Goal: Connect with others: Connect with others

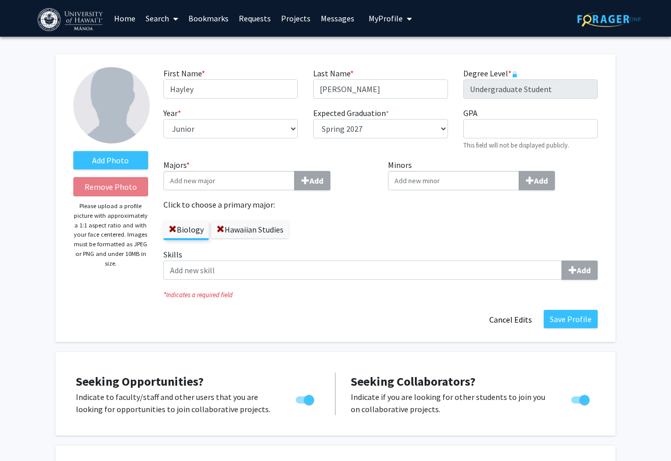
select select "junior"
select select "37: spring_2027"
click at [585, 315] on button "Save Profile" at bounding box center [571, 319] width 54 height 18
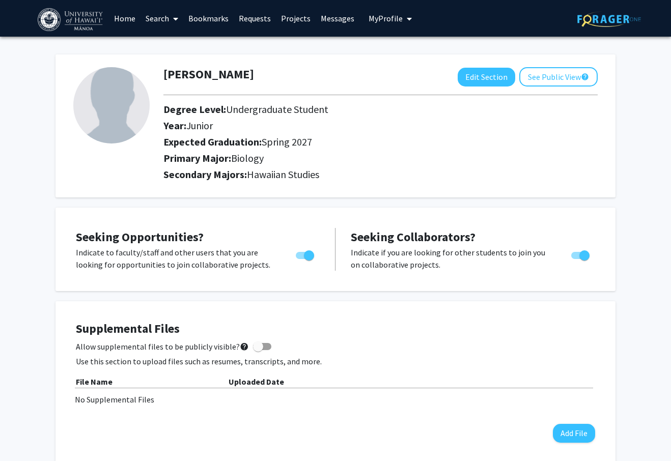
click at [172, 18] on span at bounding box center [173, 19] width 9 height 36
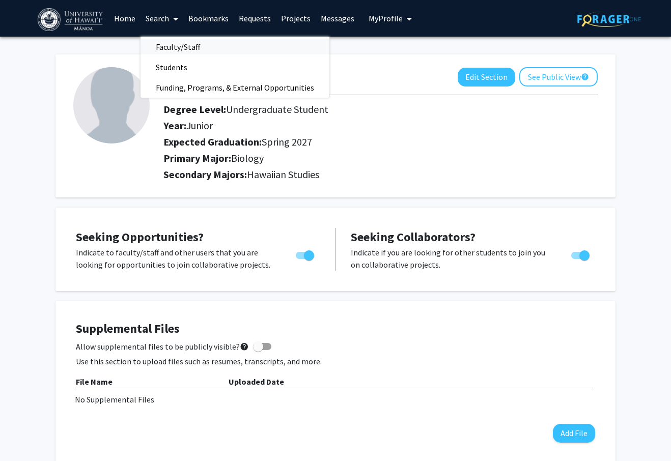
click at [164, 40] on span "Faculty/Staff" at bounding box center [177, 47] width 75 height 20
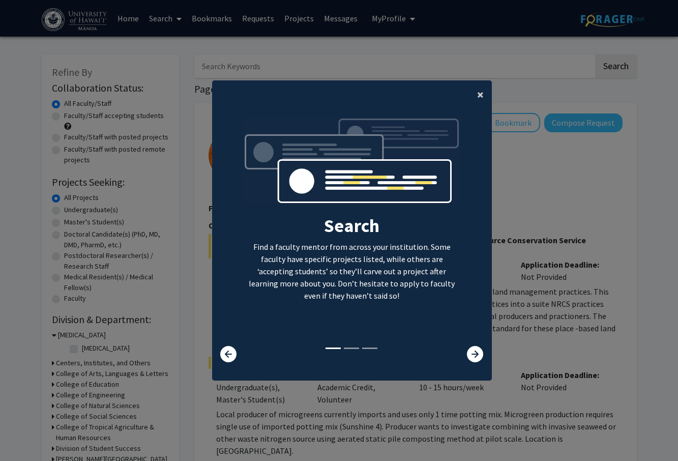
click at [479, 92] on span "×" at bounding box center [480, 95] width 7 height 16
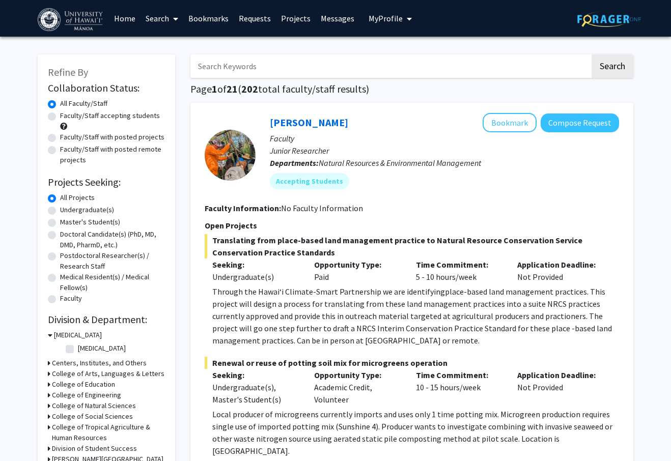
click at [473, 94] on div "Search Find a faculty mentor from across your institution. Some faculty have sp…" at bounding box center [348, 123] width 279 height 229
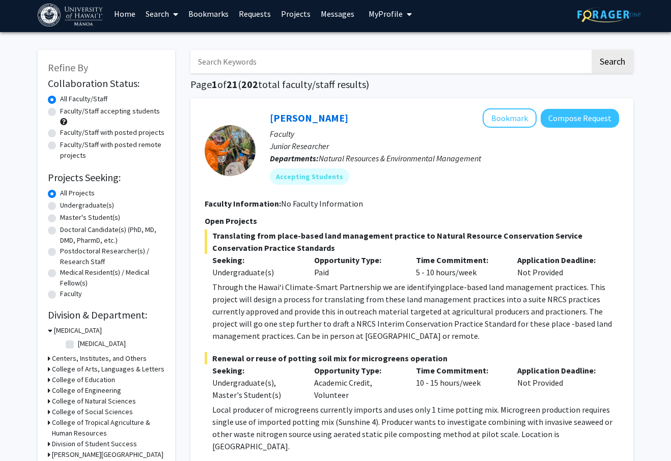
scroll to position [8, 0]
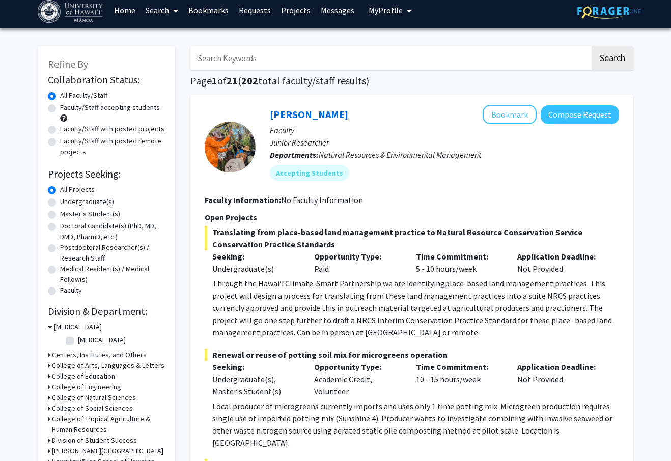
click at [60, 202] on label "Undergraduate(s)" at bounding box center [87, 201] width 54 height 11
click at [60, 202] on input "Undergraduate(s)" at bounding box center [63, 199] width 7 height 7
radio input "true"
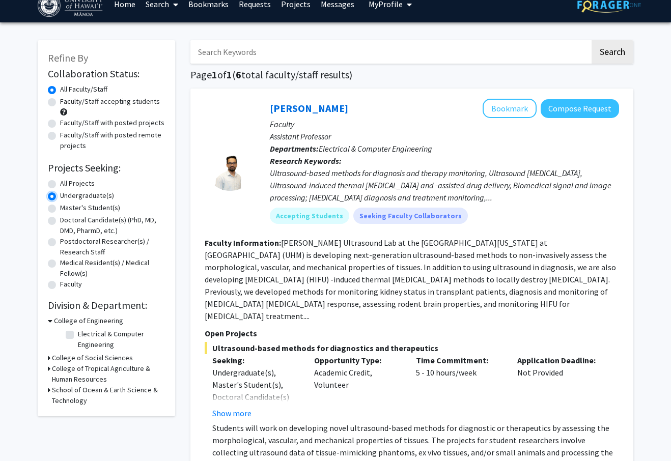
scroll to position [16, 0]
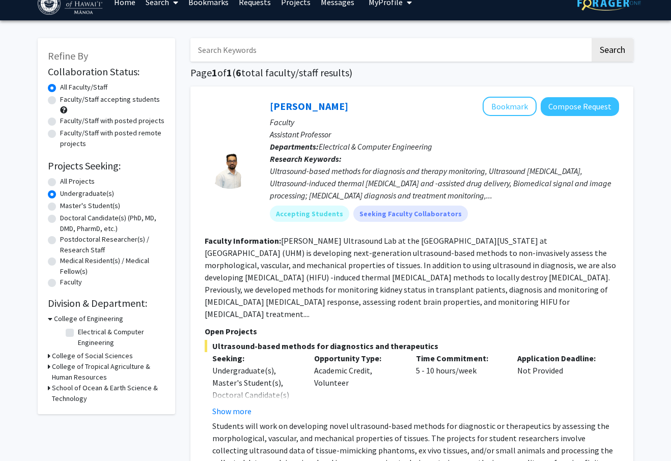
click at [52, 390] on h3 "School of Ocean & Earth Science & Technology" at bounding box center [108, 393] width 113 height 21
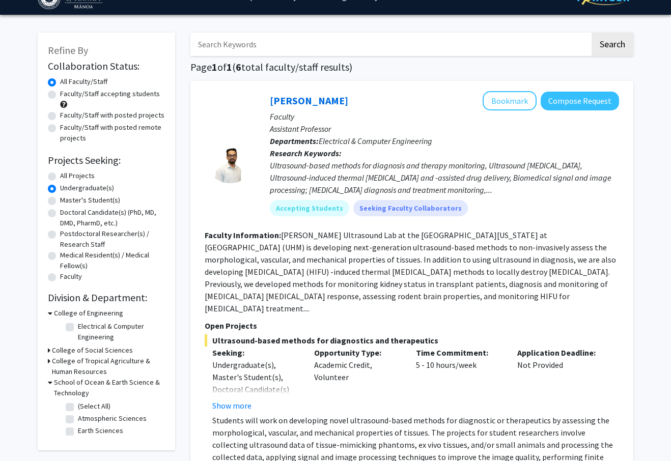
scroll to position [33, 0]
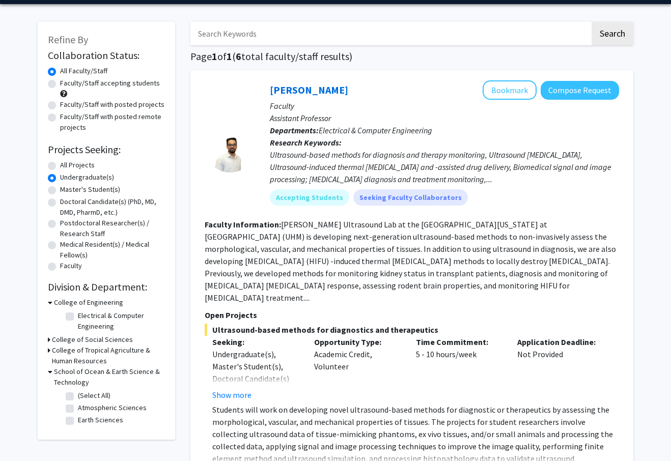
click at [49, 346] on icon at bounding box center [49, 350] width 3 height 11
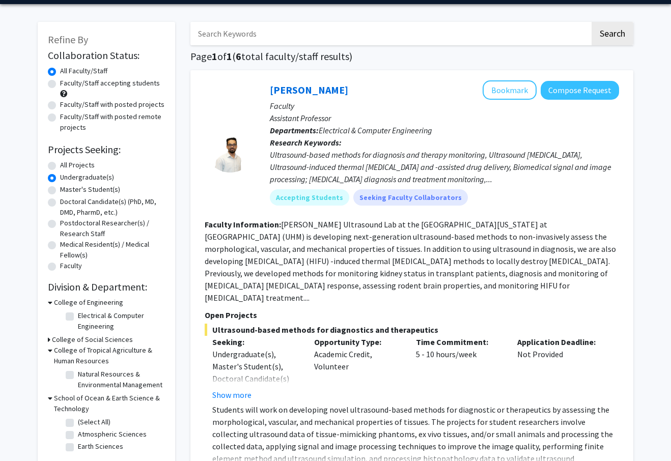
click at [47, 336] on div "Refine By Collaboration Status: Collaboration Status All Faculty/Staff Collabor…" at bounding box center [106, 244] width 137 height 444
click at [50, 335] on icon at bounding box center [49, 339] width 3 height 11
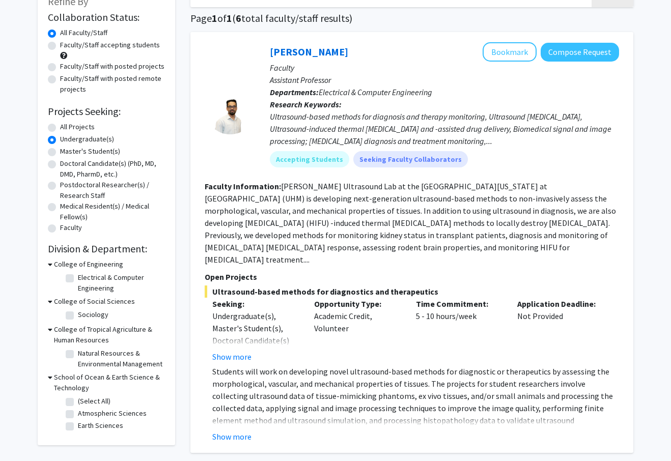
scroll to position [73, 0]
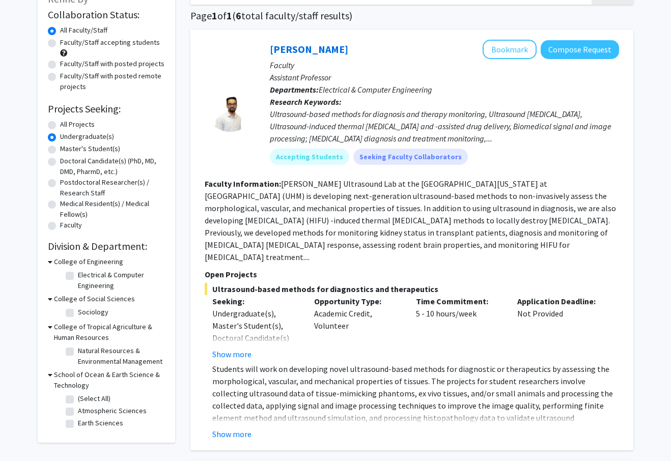
click at [70, 348] on fg-checkbox "Natural Resources & Environmental Management Natural Resources & Environmental …" at bounding box center [114, 356] width 97 height 21
click at [78, 354] on label "Natural Resources & Environmental Management" at bounding box center [120, 356] width 84 height 21
click at [78, 352] on input "Natural Resources & Environmental Management" at bounding box center [81, 349] width 7 height 7
checkbox input "true"
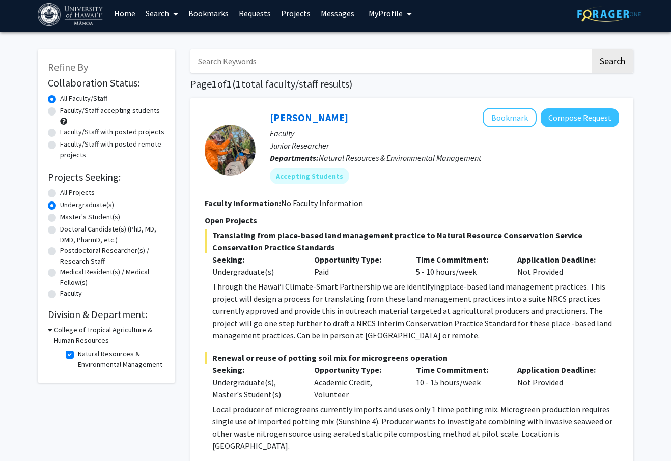
scroll to position [8, 0]
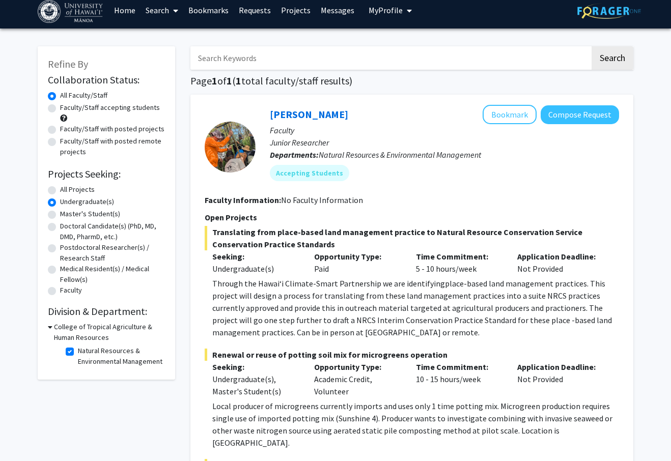
click at [78, 354] on label "Natural Resources & Environmental Management" at bounding box center [120, 356] width 84 height 21
click at [78, 352] on input "Natural Resources & Environmental Management" at bounding box center [81, 349] width 7 height 7
checkbox input "false"
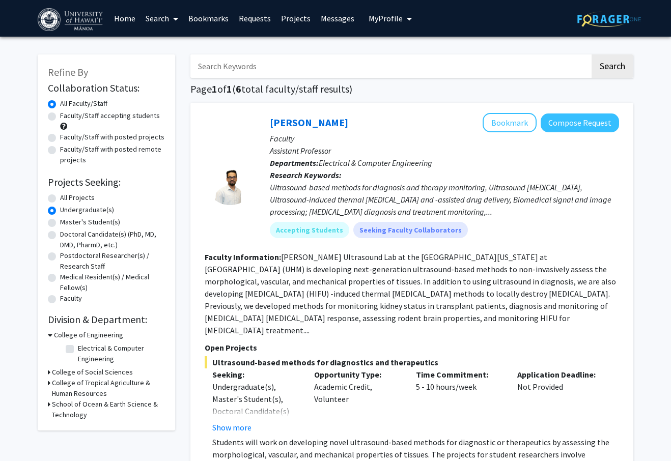
click at [51, 405] on div "School of Ocean & Earth Science & Technology" at bounding box center [106, 409] width 117 height 21
click at [46, 405] on div "Refine By Collaboration Status: Collaboration Status All Faculty/Staff Collabor…" at bounding box center [106, 242] width 137 height 376
click at [54, 406] on h3 "School of Ocean & Earth Science & Technology" at bounding box center [108, 409] width 113 height 21
click at [65, 428] on fg-checkbox-list "(Select All) (Select All) Atmospheric Sciences Atmospheric Sciences Earth Scien…" at bounding box center [114, 441] width 102 height 42
click at [78, 429] on label "(Select All)" at bounding box center [94, 428] width 33 height 11
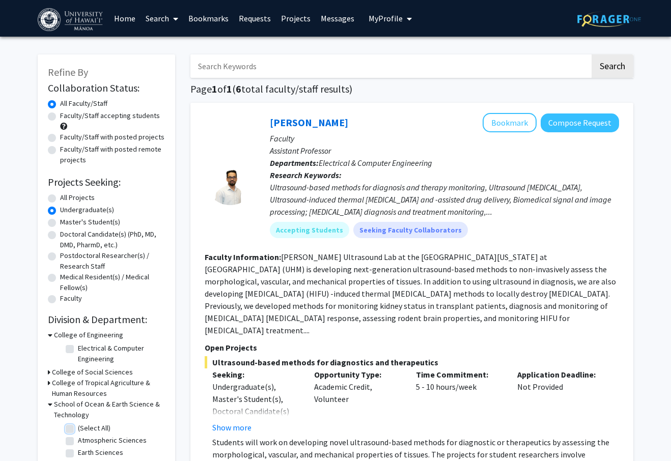
click at [78, 429] on input "(Select All)" at bounding box center [81, 426] width 7 height 7
checkbox input "true"
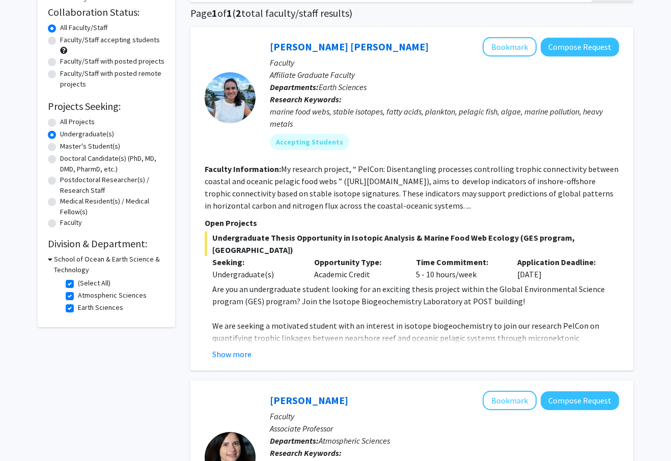
scroll to position [90, 0]
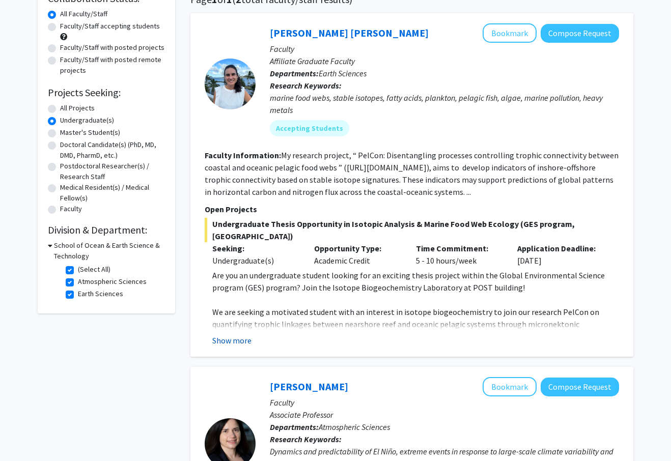
click at [232, 334] on button "Show more" at bounding box center [231, 340] width 39 height 12
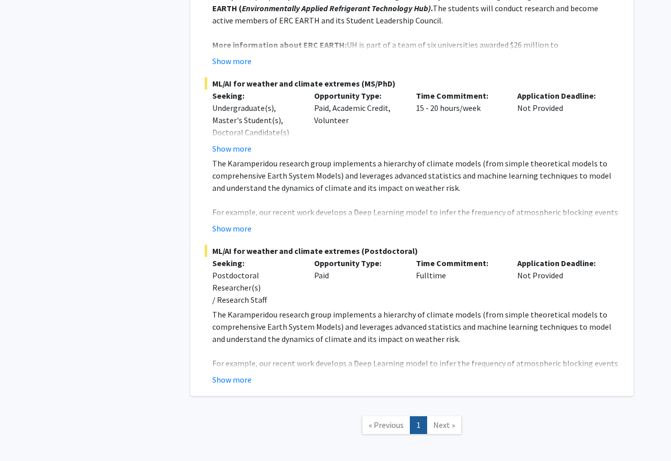
scroll to position [1182, 0]
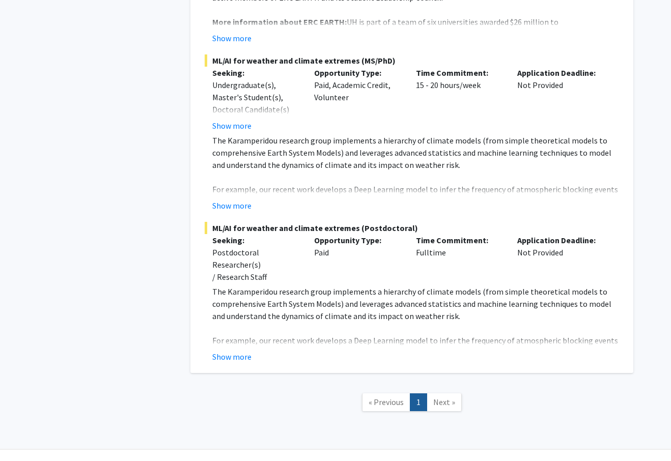
click at [439, 397] on span "Next »" at bounding box center [444, 402] width 22 height 10
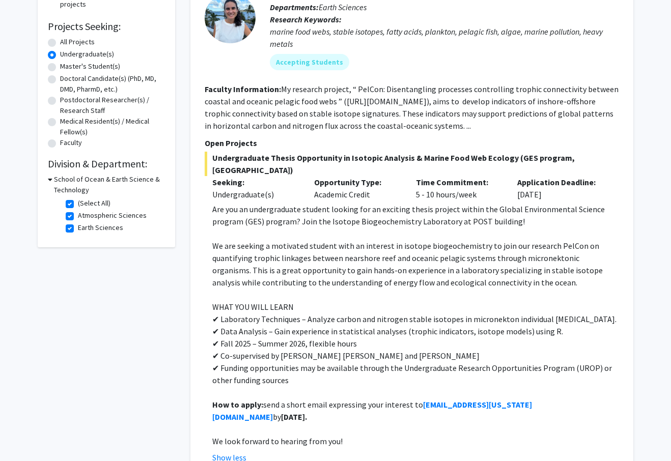
scroll to position [42, 0]
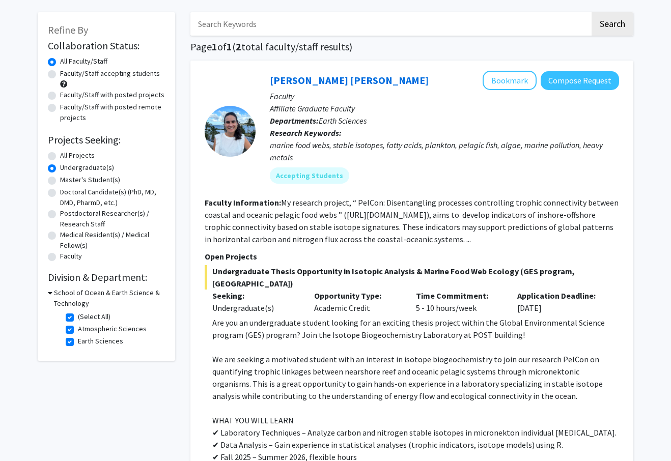
click at [78, 315] on label "(Select All)" at bounding box center [94, 316] width 33 height 11
click at [78, 315] on input "(Select All)" at bounding box center [81, 314] width 7 height 7
checkbox input "false"
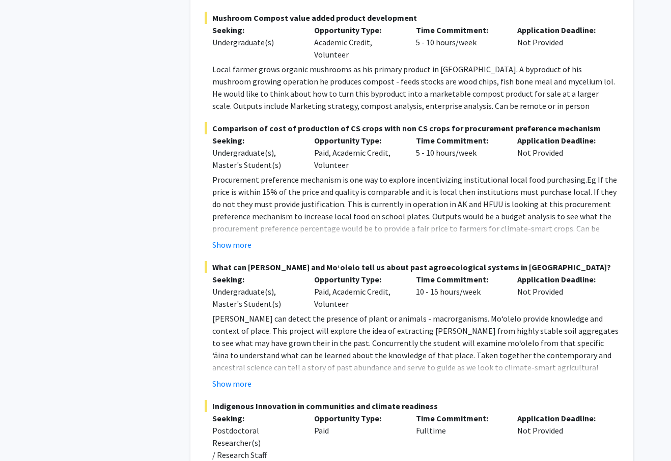
scroll to position [1107, 0]
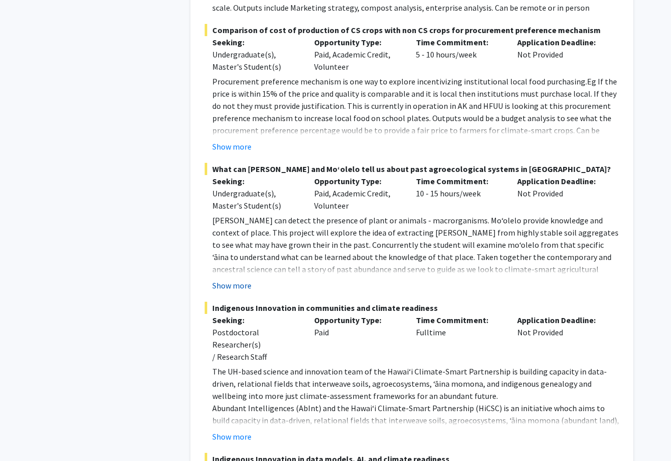
click at [243, 279] on button "Show more" at bounding box center [231, 285] width 39 height 12
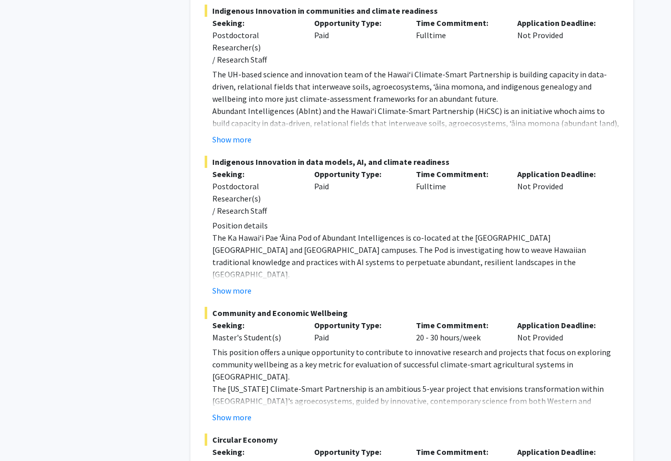
scroll to position [1441, 0]
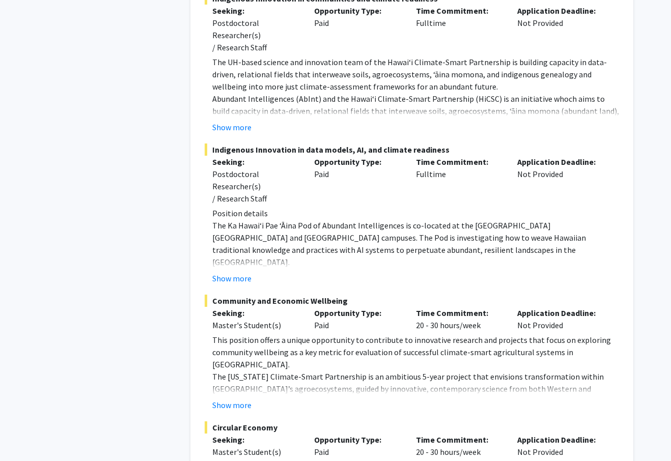
click at [240, 228] on p "The Ka Hawai‘i Pae ʻĀina Pod of Abundant Intelligences is co-located at the [GE…" at bounding box center [415, 243] width 407 height 49
click at [239, 272] on button "Show more" at bounding box center [231, 278] width 39 height 12
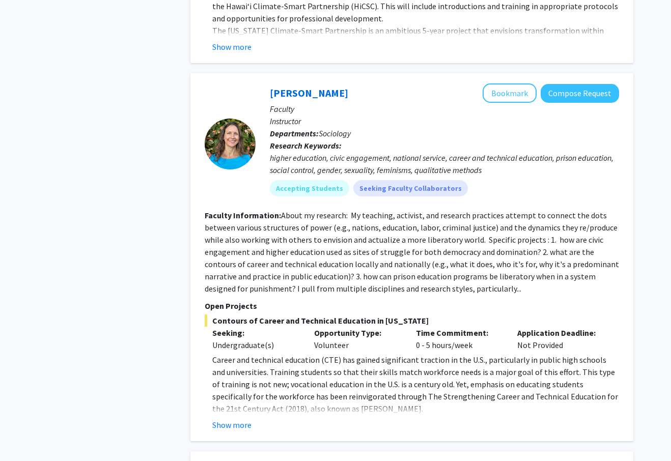
scroll to position [2557, 0]
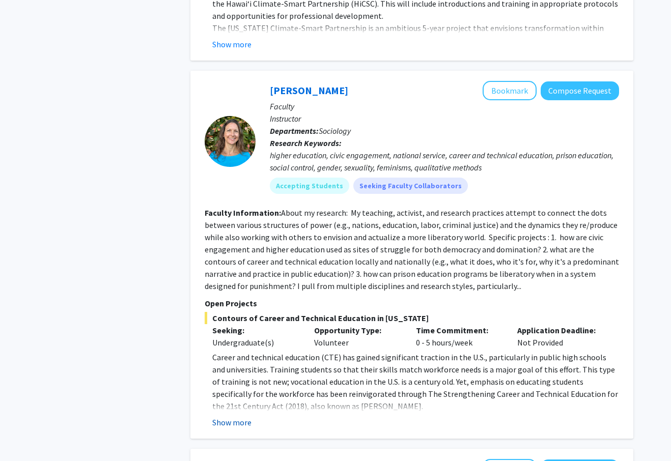
click at [218, 416] on button "Show more" at bounding box center [231, 422] width 39 height 12
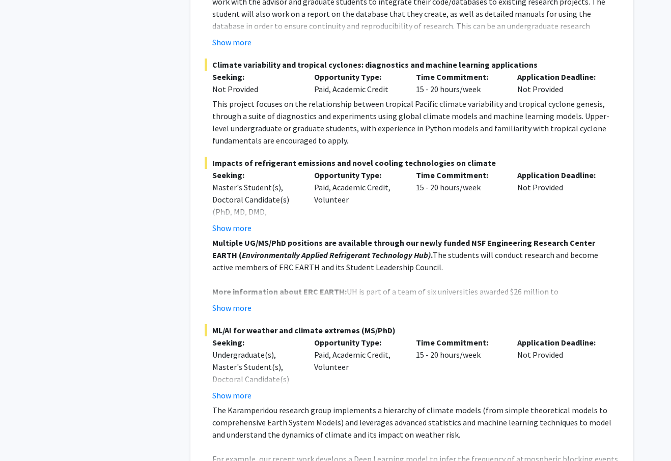
scroll to position [4332, 0]
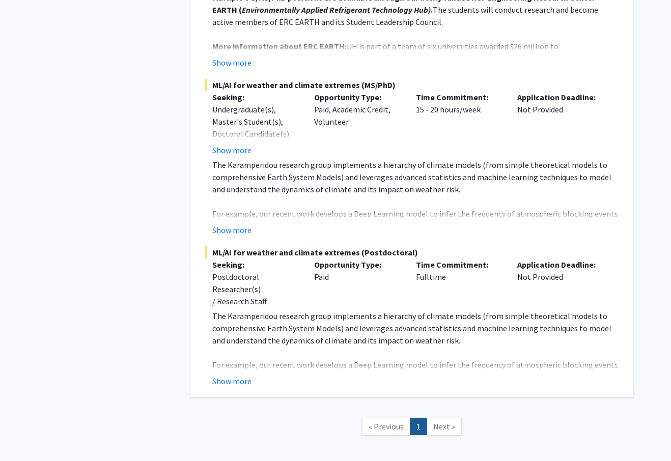
click at [436, 421] on span "Next »" at bounding box center [444, 426] width 22 height 10
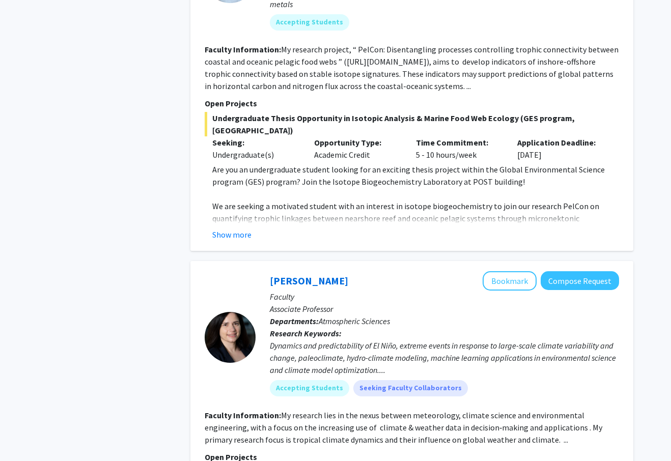
scroll to position [0, 0]
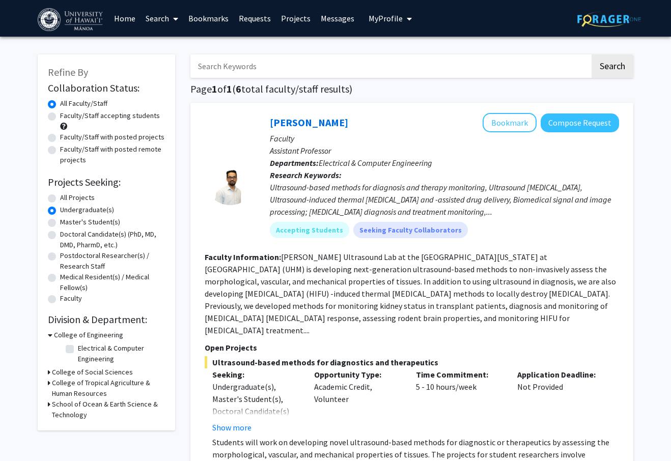
click at [56, 197] on div "All Projects" at bounding box center [106, 198] width 117 height 12
click at [60, 201] on label "All Projects" at bounding box center [77, 197] width 35 height 11
click at [60, 199] on input "All Projects" at bounding box center [63, 195] width 7 height 7
radio input "true"
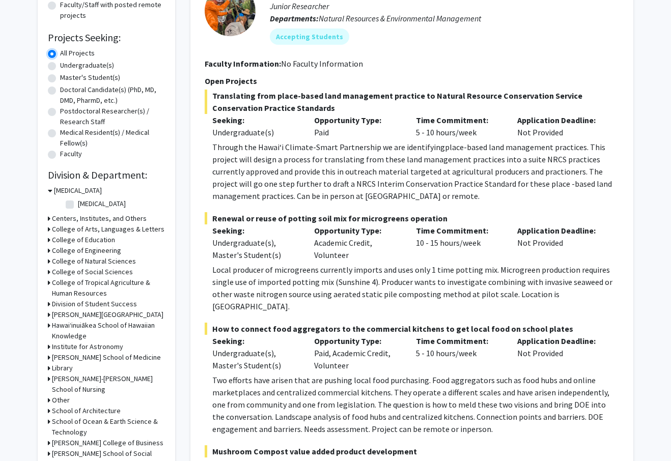
scroll to position [179, 0]
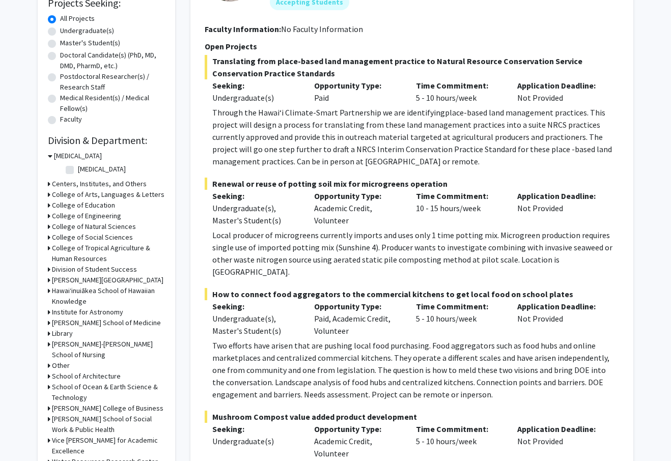
click at [51, 321] on div "[PERSON_NAME] School of Medicine" at bounding box center [106, 323] width 117 height 11
click at [48, 324] on icon at bounding box center [49, 323] width 3 height 11
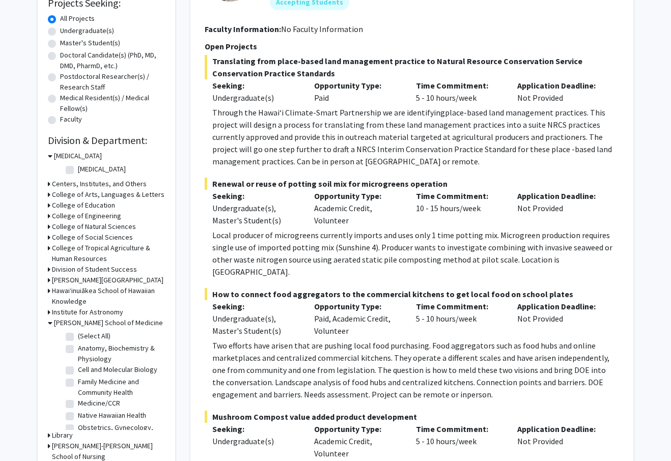
click at [78, 335] on label "(Select All)" at bounding box center [94, 336] width 33 height 11
click at [78, 335] on input "(Select All)" at bounding box center [81, 334] width 7 height 7
checkbox input "true"
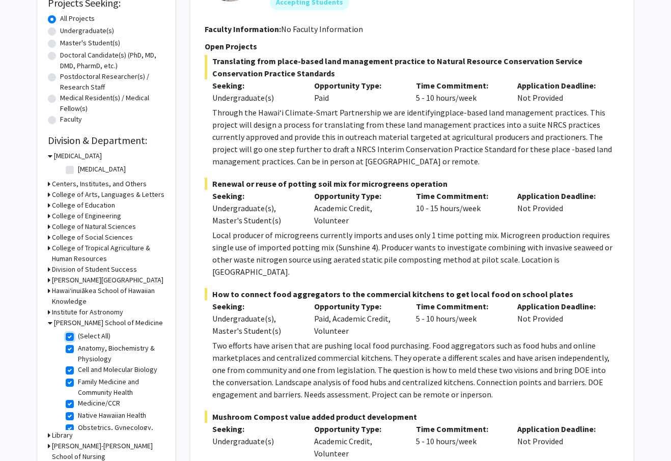
checkbox input "true"
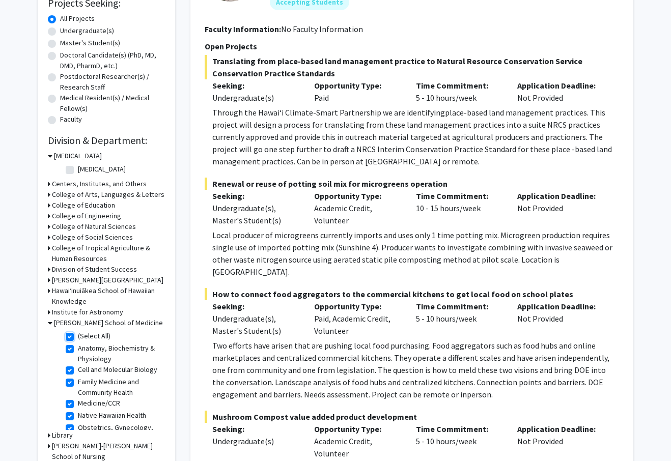
checkbox input "true"
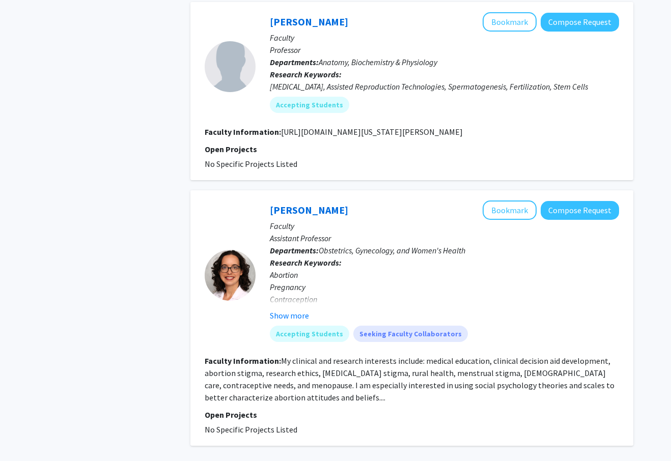
scroll to position [2272, 0]
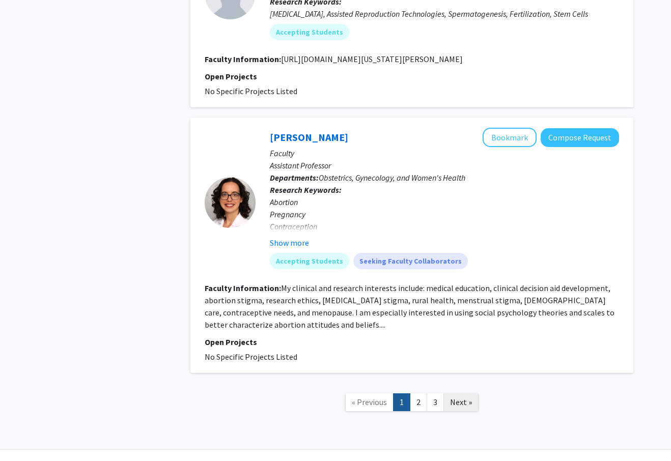
click at [473, 393] on link "Next »" at bounding box center [460, 402] width 35 height 18
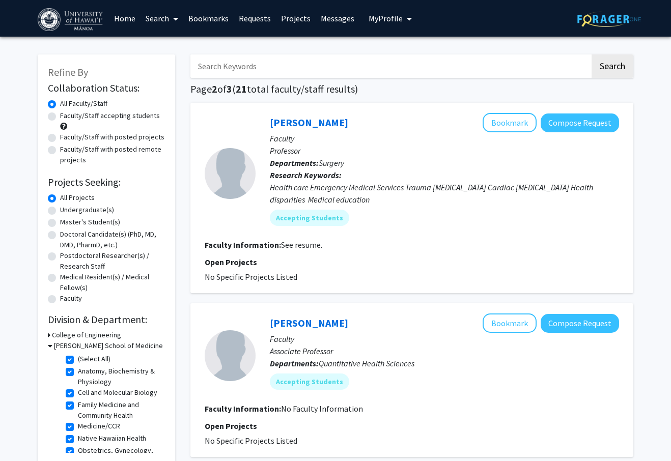
click at [78, 361] on label "(Select All)" at bounding box center [94, 359] width 33 height 11
click at [78, 360] on input "(Select All)" at bounding box center [81, 357] width 7 height 7
checkbox input "false"
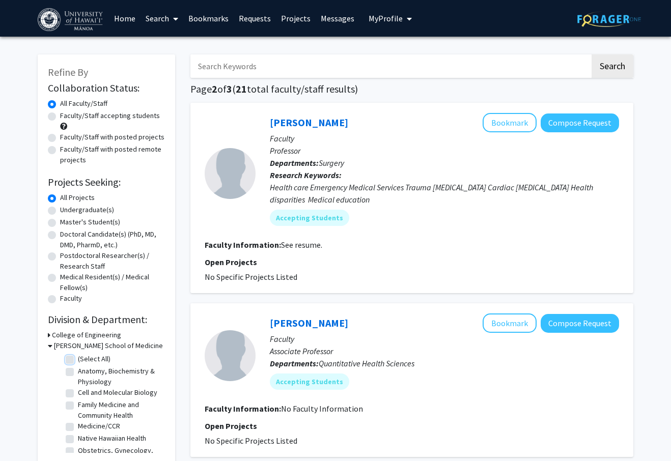
checkbox input "false"
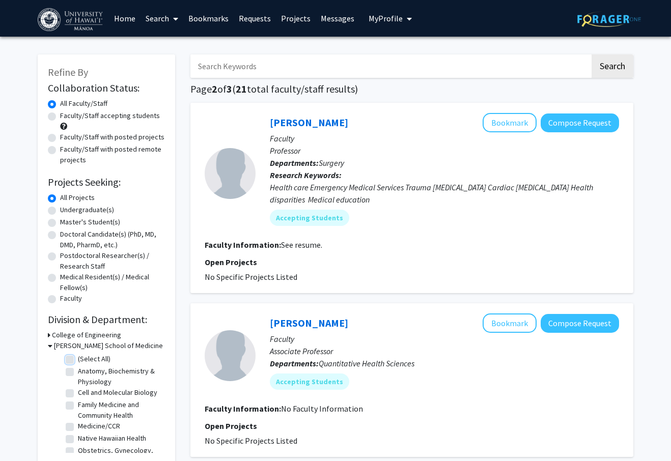
checkbox input "false"
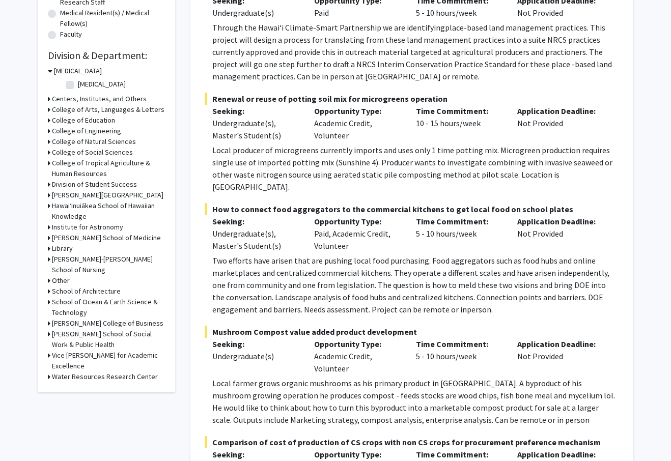
scroll to position [340, 0]
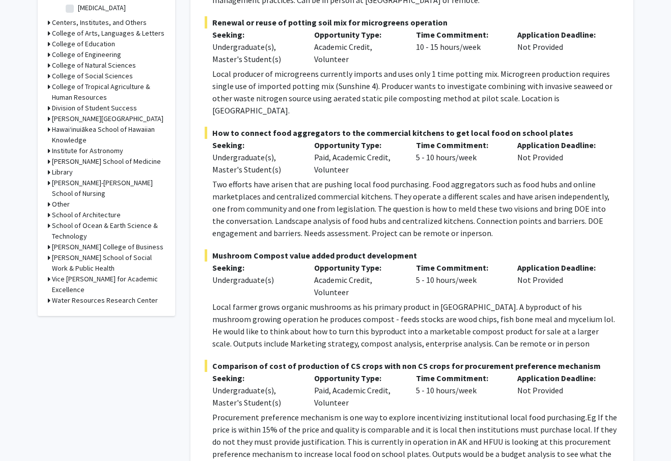
click at [47, 129] on div "Refine By Collaboration Status: Collaboration Status All Faculty/Staff Collabor…" at bounding box center [106, 15] width 137 height 602
click at [52, 130] on h3 "Hawaiʻinuiākea School of Hawaiian Knowledge" at bounding box center [108, 134] width 113 height 21
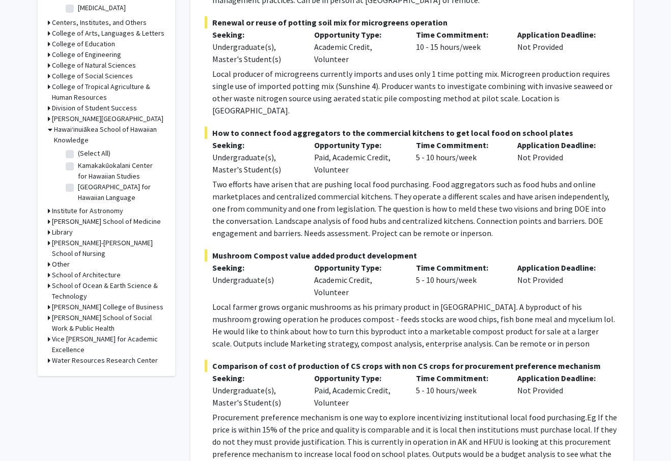
click at [66, 149] on fg-checkbox "(Select All) (Select All)" at bounding box center [114, 154] width 97 height 12
click at [78, 154] on label "(Select All)" at bounding box center [94, 153] width 33 height 11
click at [78, 154] on input "(Select All)" at bounding box center [81, 151] width 7 height 7
checkbox input "true"
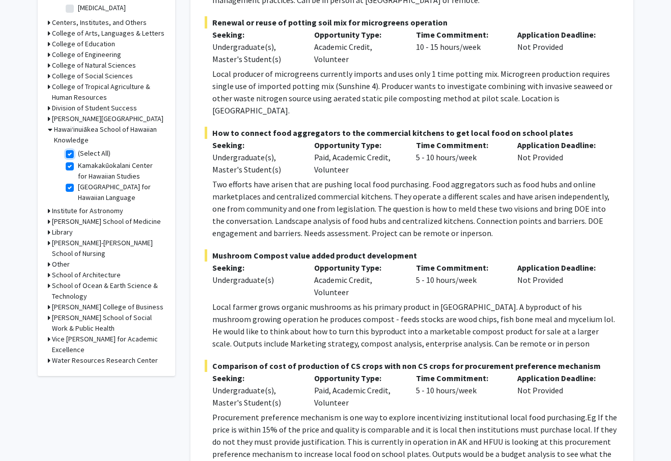
checkbox input "true"
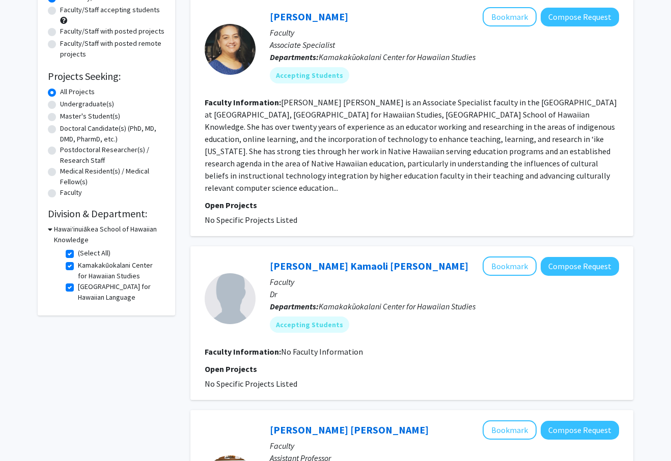
scroll to position [57, 0]
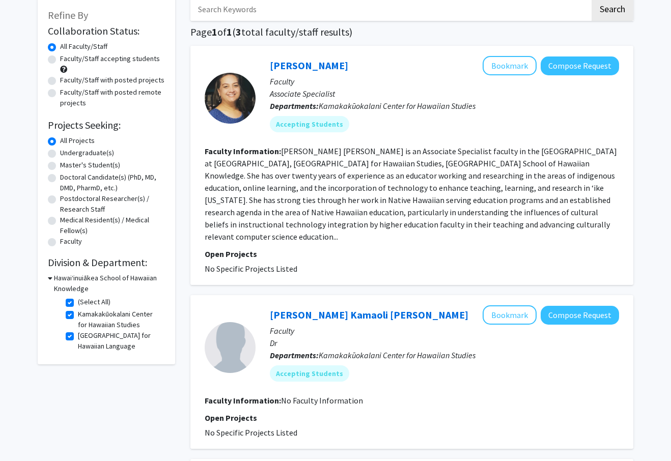
click at [60, 61] on label "Faculty/Staff accepting students" at bounding box center [110, 58] width 100 height 11
click at [60, 60] on input "Faculty/Staff accepting students" at bounding box center [63, 56] width 7 height 7
radio input "true"
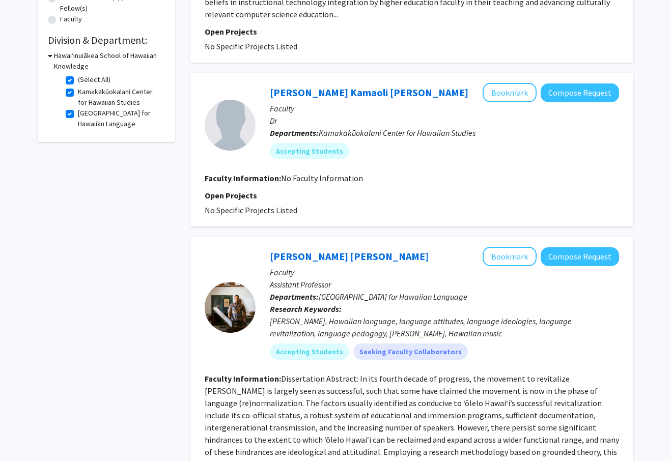
scroll to position [277, 0]
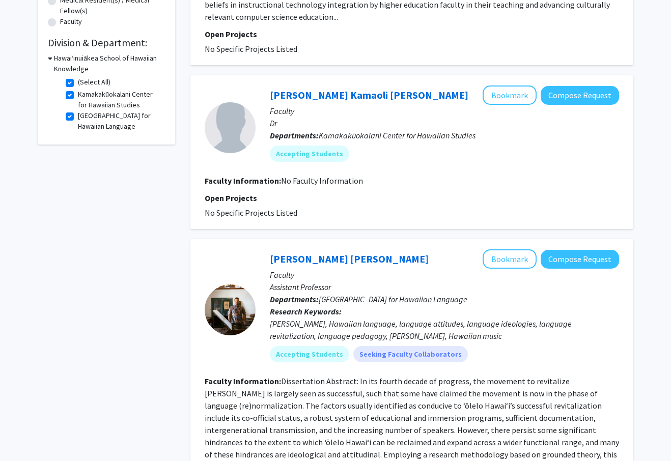
click at [78, 83] on label "(Select All)" at bounding box center [94, 82] width 33 height 11
click at [78, 83] on input "(Select All)" at bounding box center [81, 80] width 7 height 7
checkbox input "false"
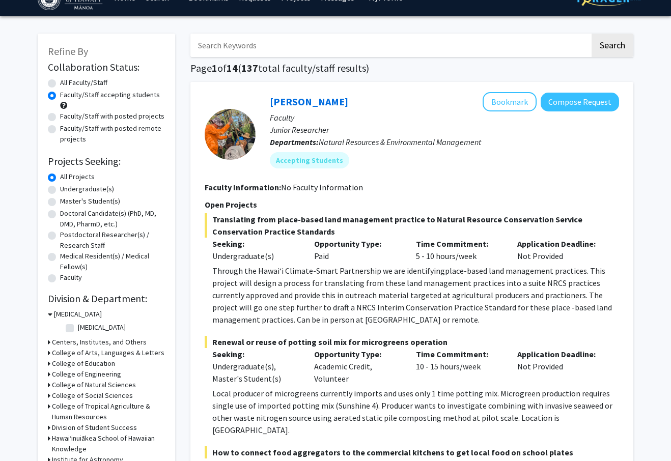
scroll to position [201, 0]
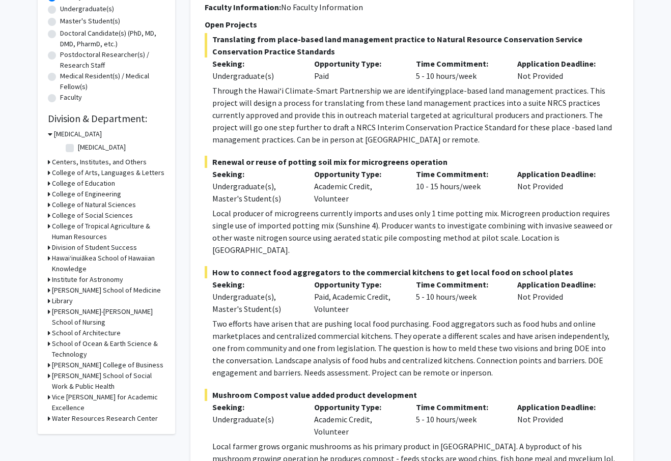
click at [49, 204] on icon at bounding box center [49, 205] width 3 height 11
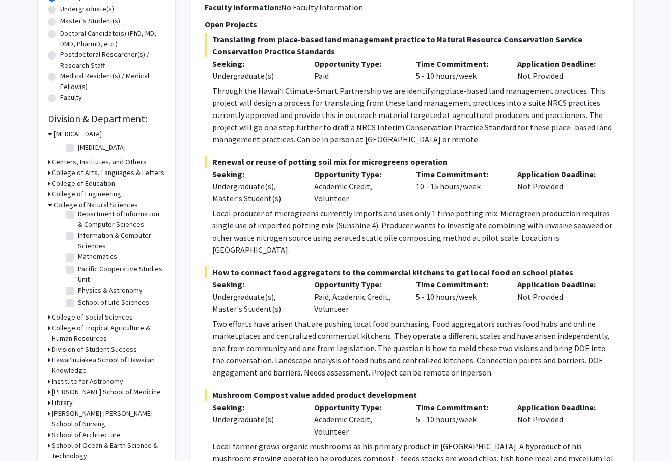
scroll to position [39, 0]
click at [78, 273] on label "Pacific Cooperative Studies Unit" at bounding box center [120, 274] width 84 height 21
click at [78, 270] on input "Pacific Cooperative Studies Unit" at bounding box center [81, 267] width 7 height 7
checkbox input "true"
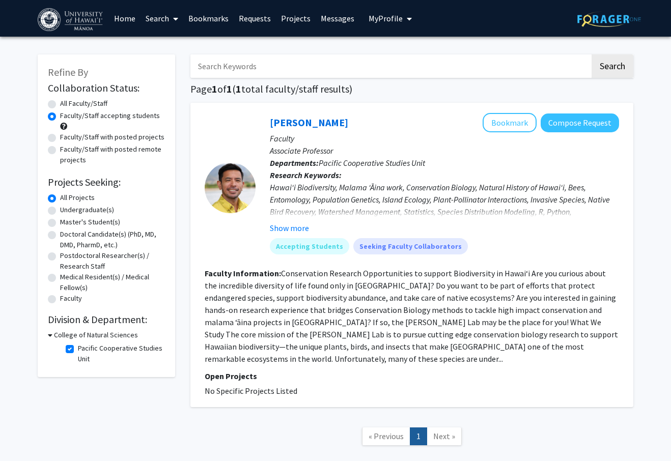
click at [78, 350] on label "Pacific Cooperative Studies Unit" at bounding box center [120, 353] width 84 height 21
click at [78, 350] on input "Pacific Cooperative Studies Unit" at bounding box center [81, 346] width 7 height 7
checkbox input "false"
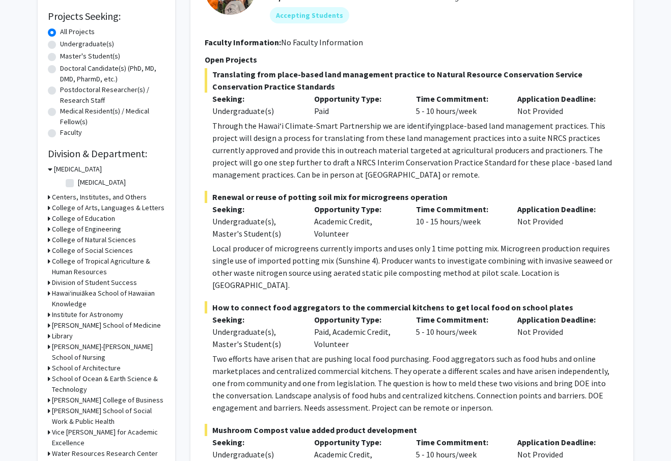
scroll to position [212, 0]
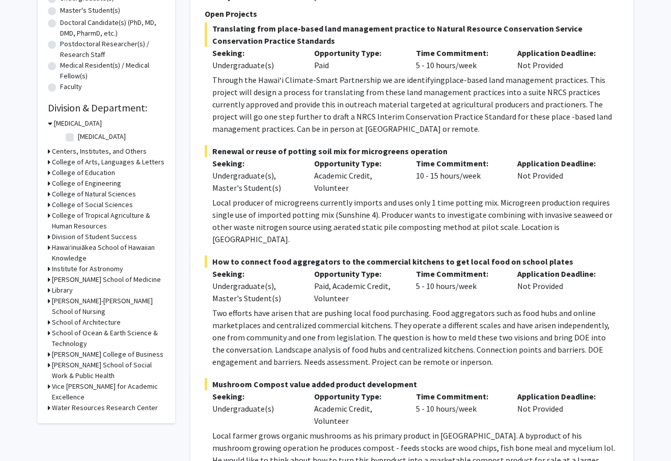
click at [50, 334] on icon at bounding box center [49, 333] width 3 height 11
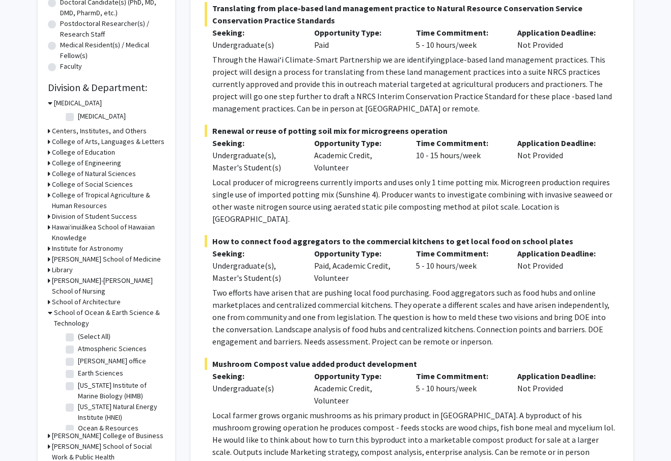
scroll to position [244, 0]
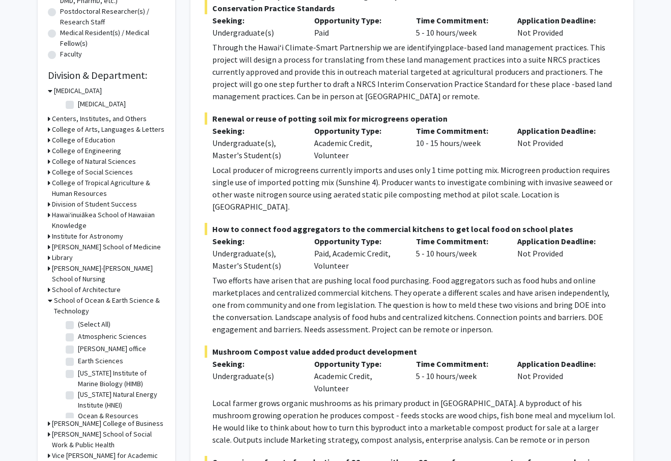
click at [78, 375] on label "[US_STATE] Institute of Marine Biology (HIMB)" at bounding box center [120, 378] width 84 height 21
click at [78, 375] on input "[US_STATE] Institute of Marine Biology (HIMB)" at bounding box center [81, 371] width 7 height 7
checkbox input "true"
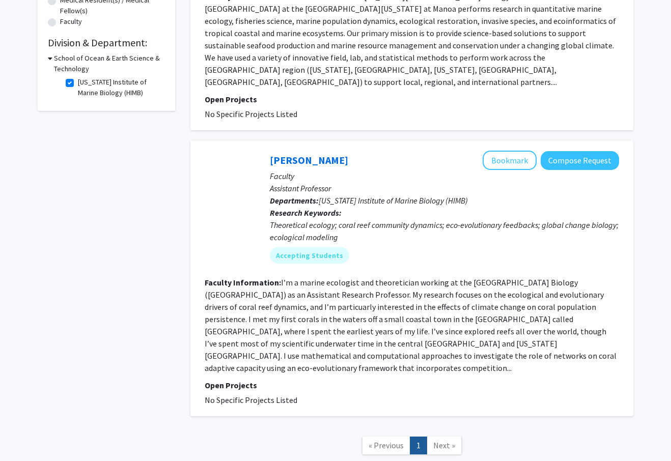
scroll to position [285, 0]
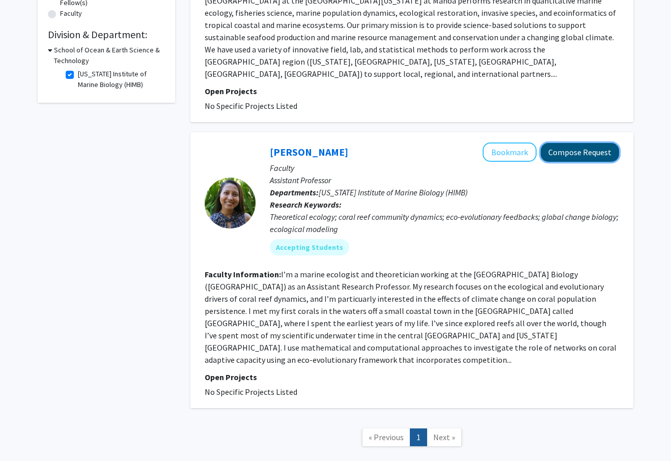
click at [571, 143] on button "Compose Request" at bounding box center [580, 152] width 78 height 19
